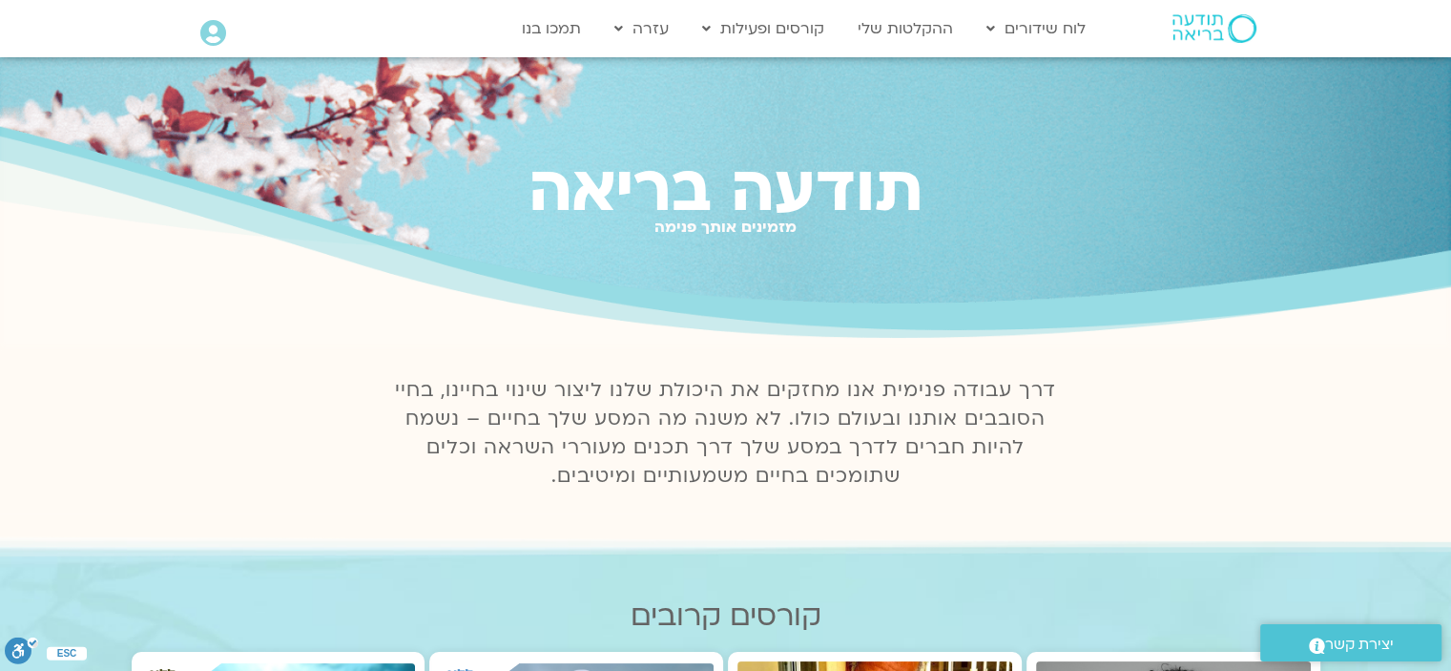
click at [221, 33] on icon at bounding box center [213, 33] width 26 height 27
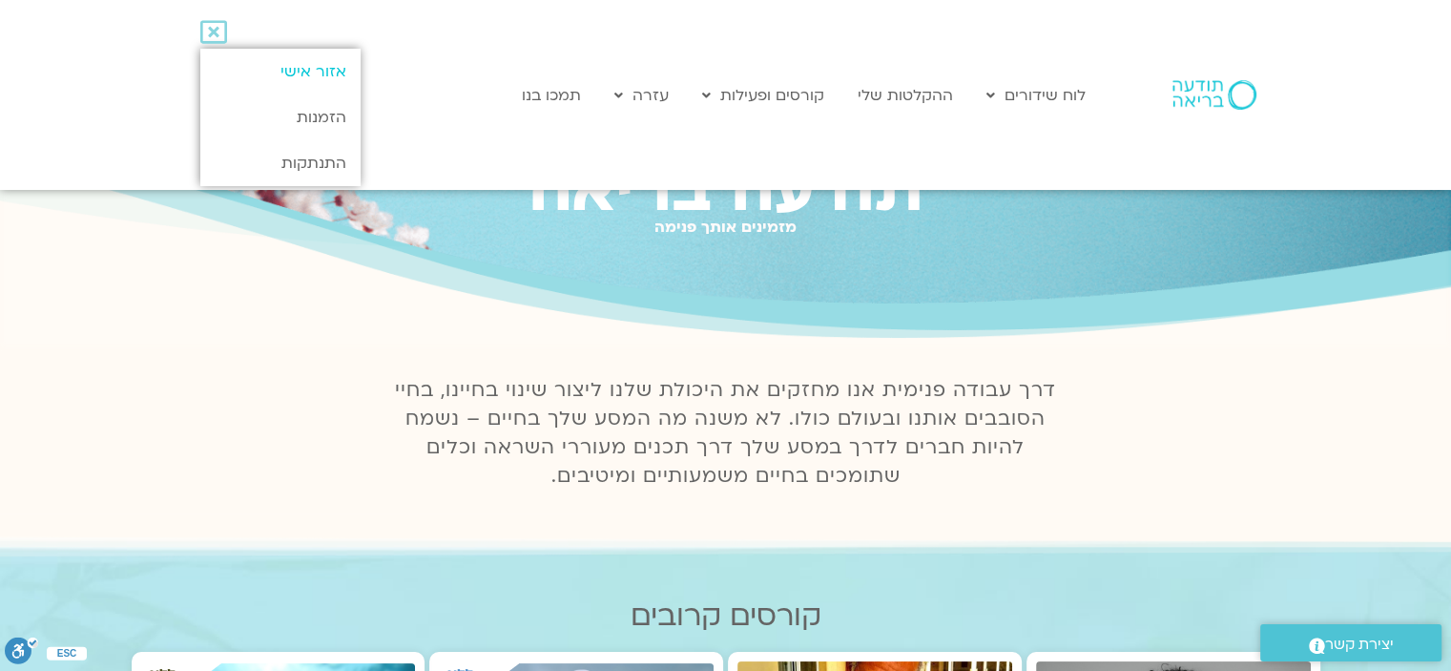
click at [313, 60] on link "אזור אישי" at bounding box center [279, 72] width 159 height 46
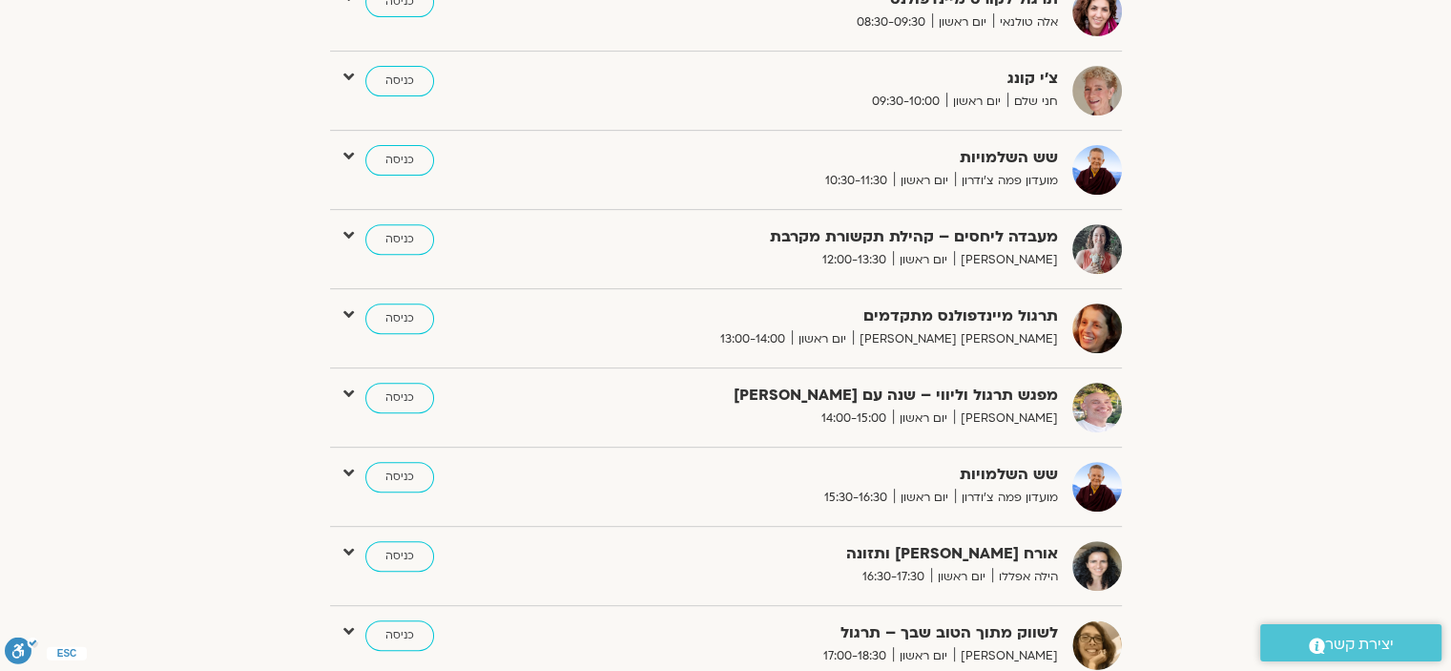
scroll to position [243, 0]
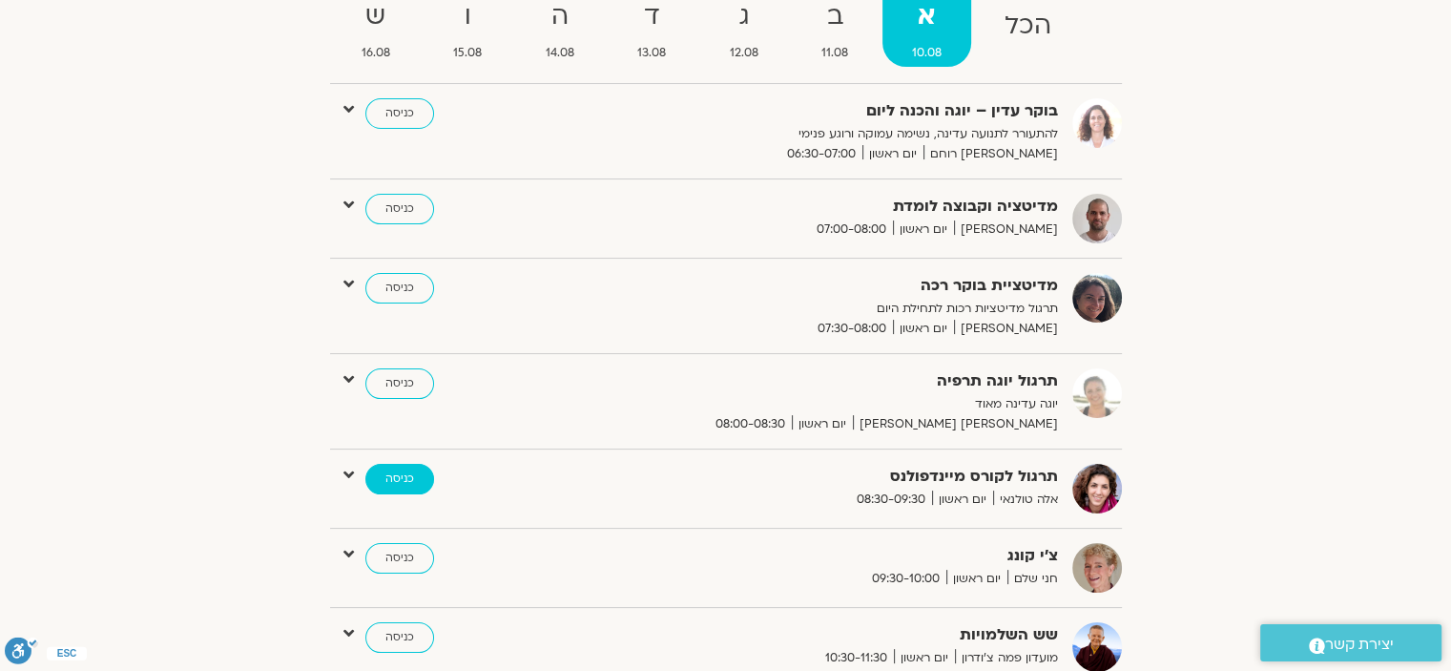
click at [397, 476] on link "כניסה" at bounding box center [399, 479] width 69 height 31
